Goal: Transaction & Acquisition: Purchase product/service

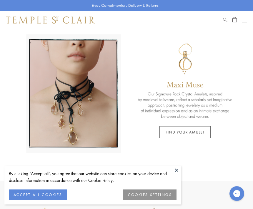
scroll to position [24, 0]
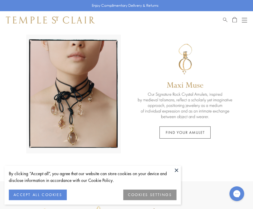
click at [175, 175] on button at bounding box center [176, 170] width 9 height 9
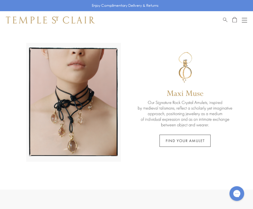
scroll to position [0, 0]
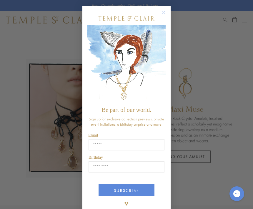
click at [157, 11] on form "Be part of our world. Sign up for exclusive collection previews, private event …" at bounding box center [126, 111] width 88 height 210
click at [164, 14] on circle "Close dialog" at bounding box center [163, 12] width 7 height 7
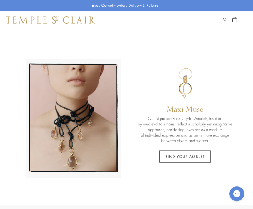
click at [243, 21] on button "Open navigation" at bounding box center [244, 19] width 5 height 7
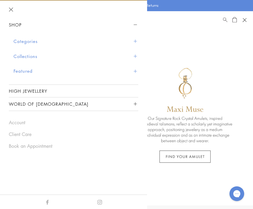
click at [132, 42] on button "Categories" at bounding box center [76, 41] width 125 height 15
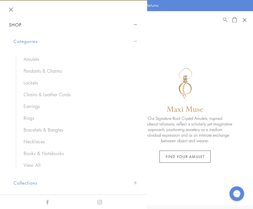
click at [37, 109] on link "Earrings" at bounding box center [78, 106] width 109 height 6
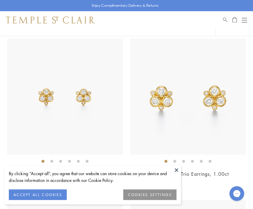
scroll to position [64, 0]
click at [55, 200] on button "ACCEPT ALL COOKIES" at bounding box center [38, 195] width 58 height 11
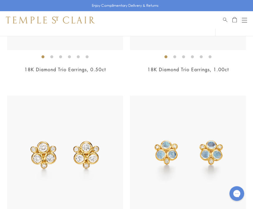
scroll to position [0, 0]
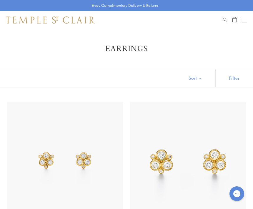
click at [203, 77] on button "Sort" at bounding box center [195, 78] width 40 height 18
click at [198, 79] on button "Sort" at bounding box center [195, 78] width 40 height 18
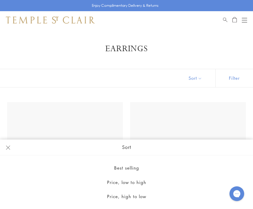
click at [137, 183] on button "Price, low to high" at bounding box center [126, 182] width 253 height 14
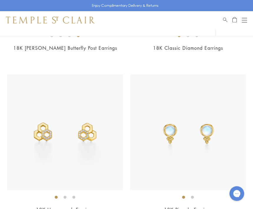
scroll to position [365, 0]
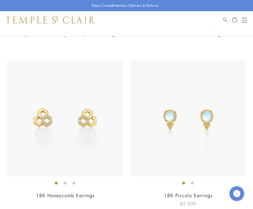
click at [218, 114] on img at bounding box center [188, 119] width 116 height 116
